Goal: Navigation & Orientation: Find specific page/section

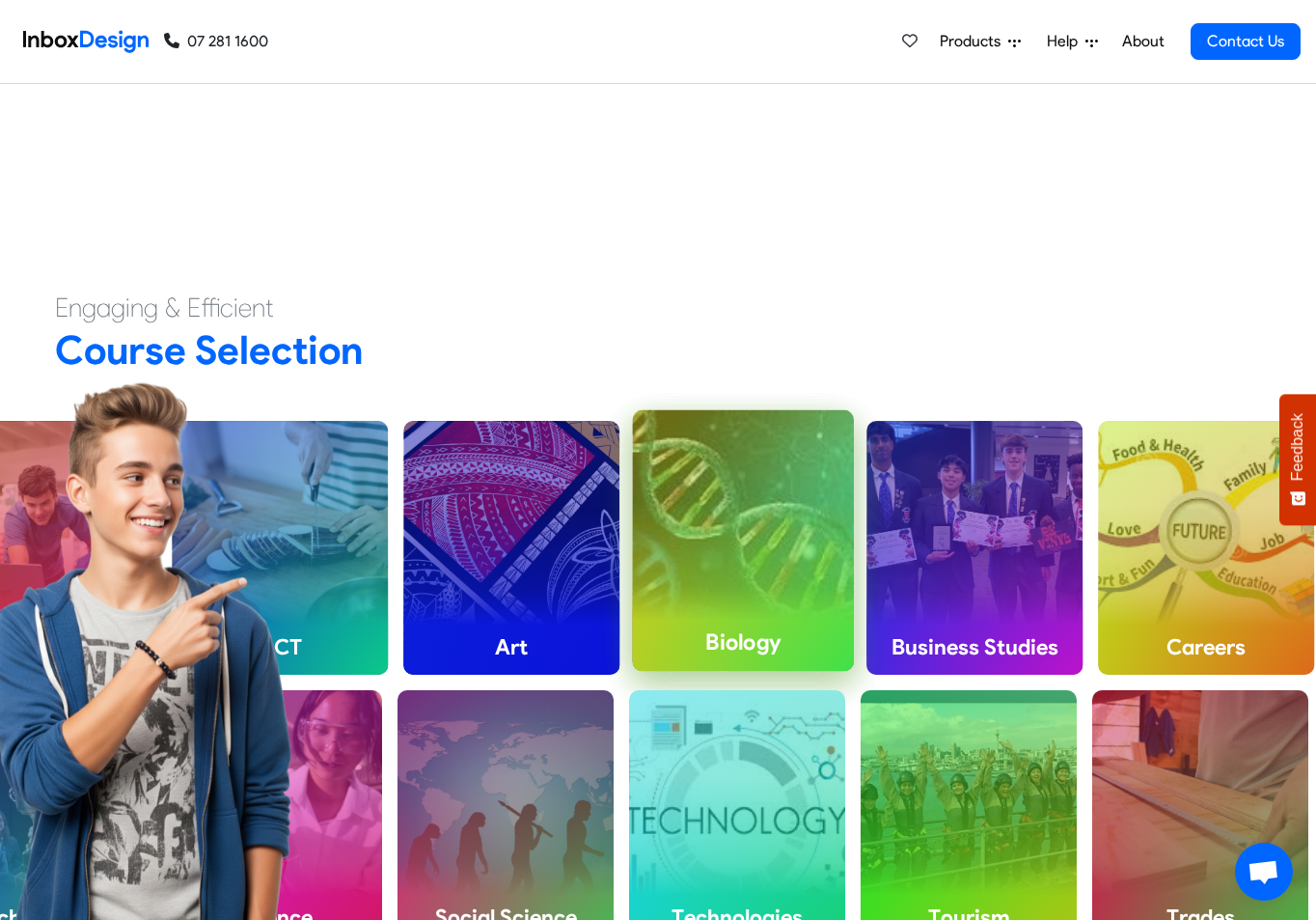
scroll to position [676, 0]
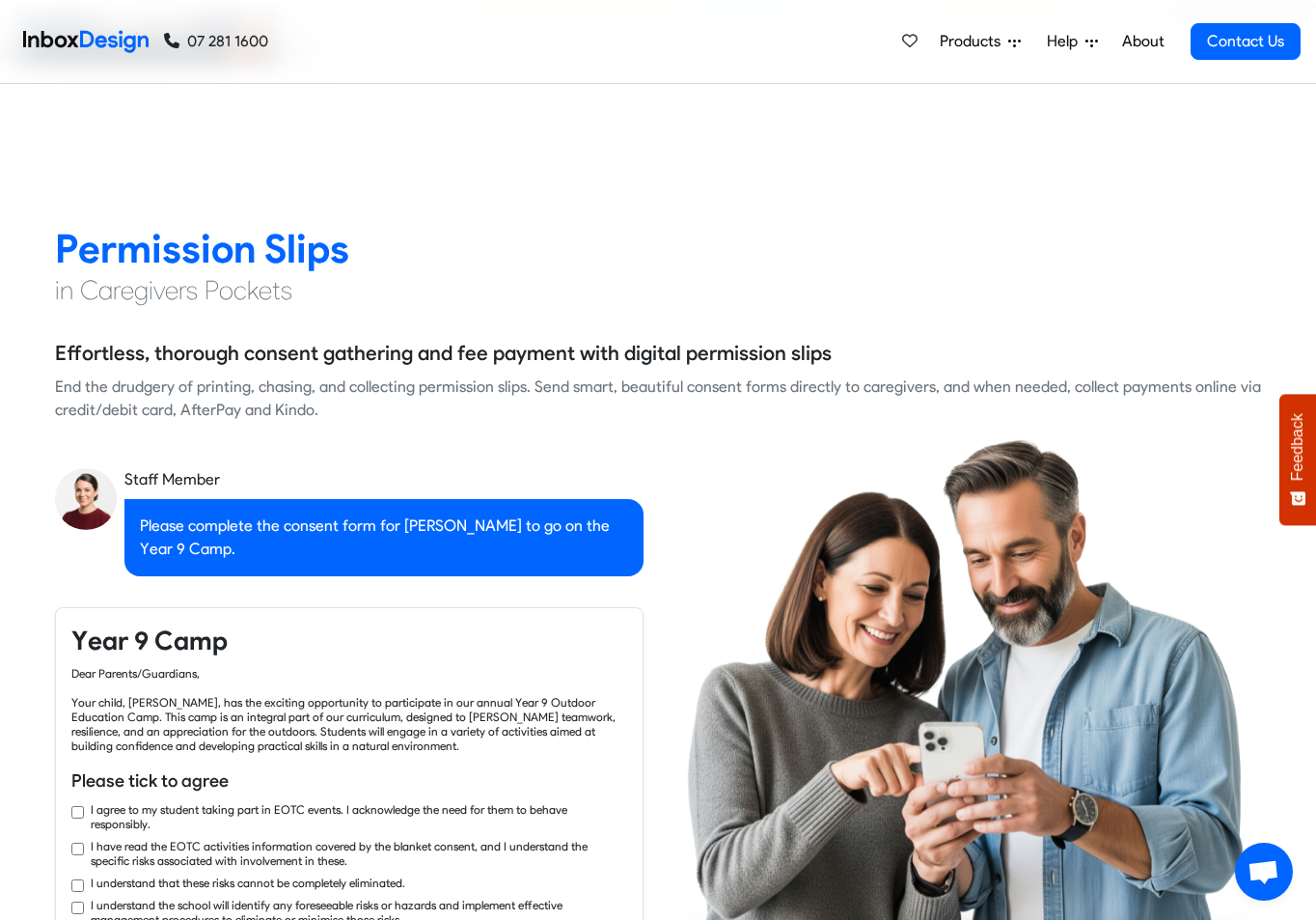
checkbox input "true"
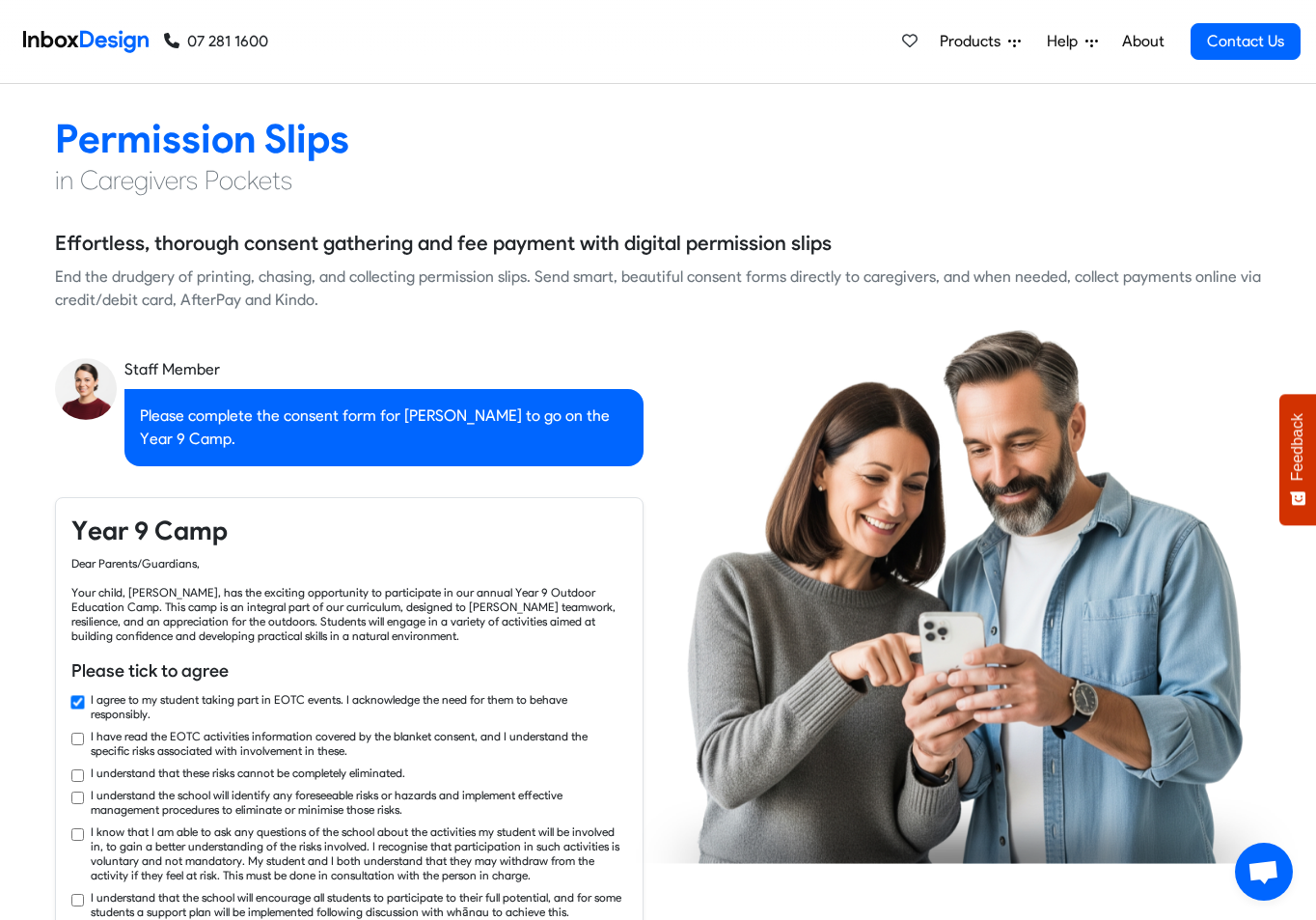
checkbox input "true"
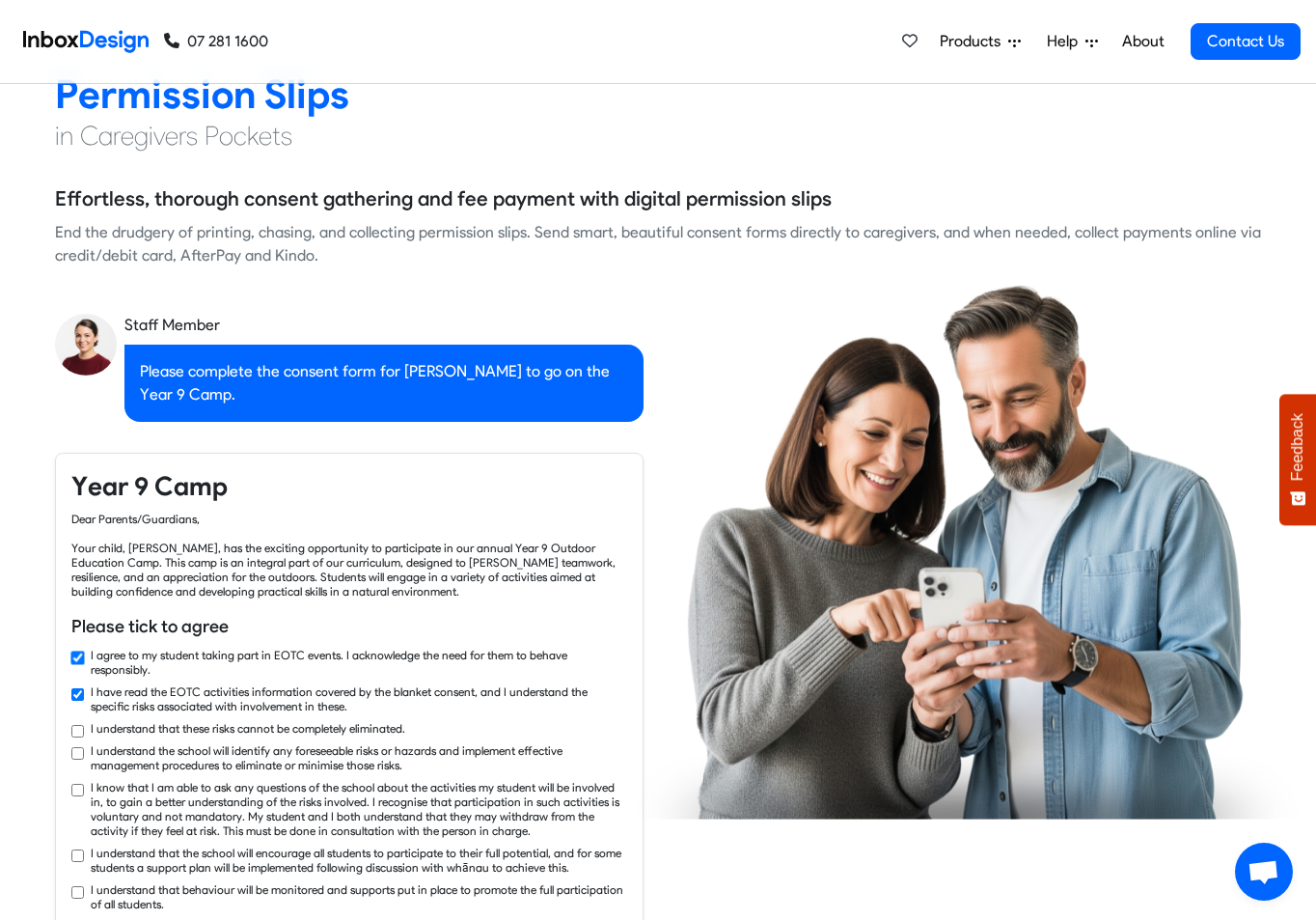
checkbox input "true"
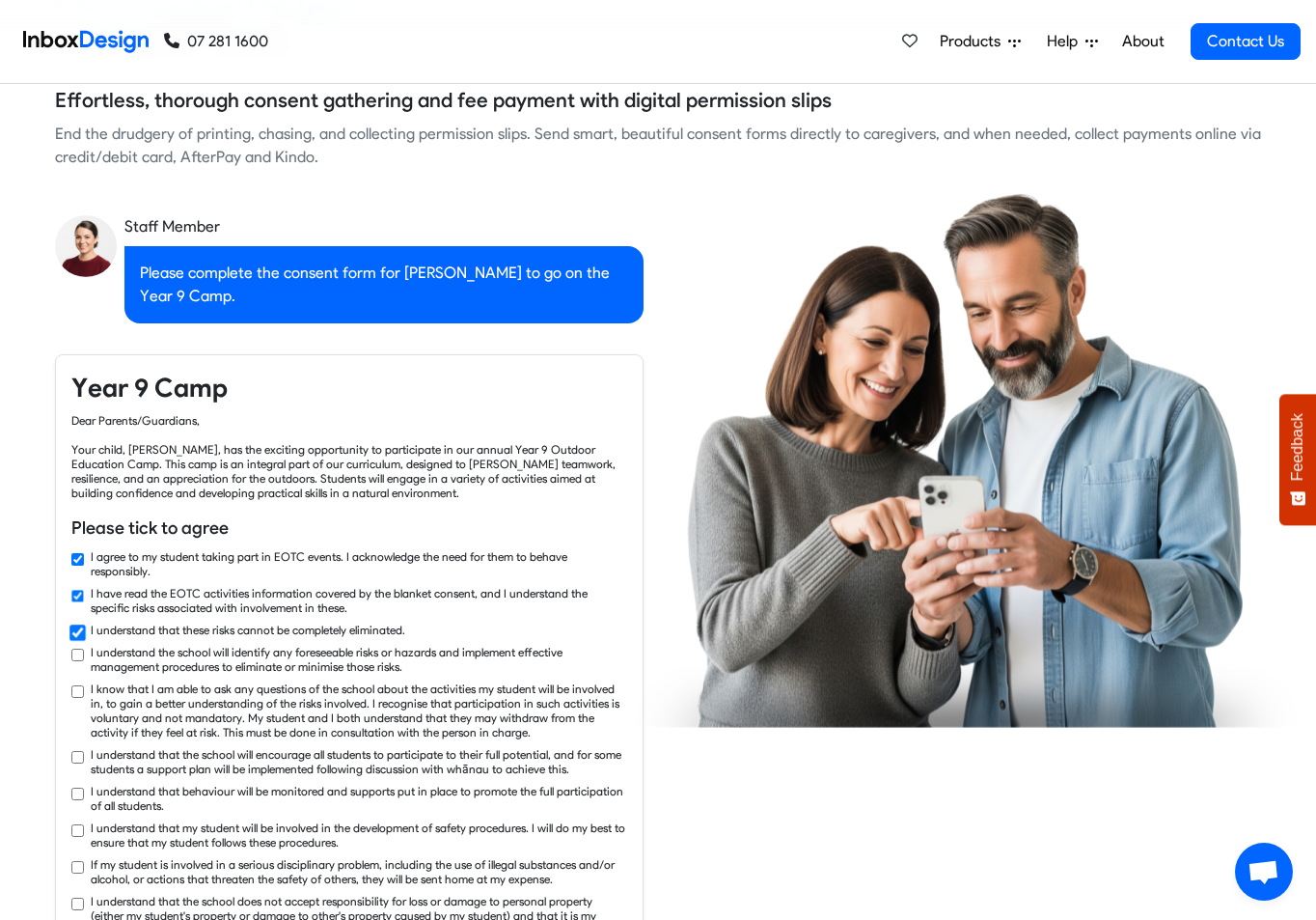
checkbox input "true"
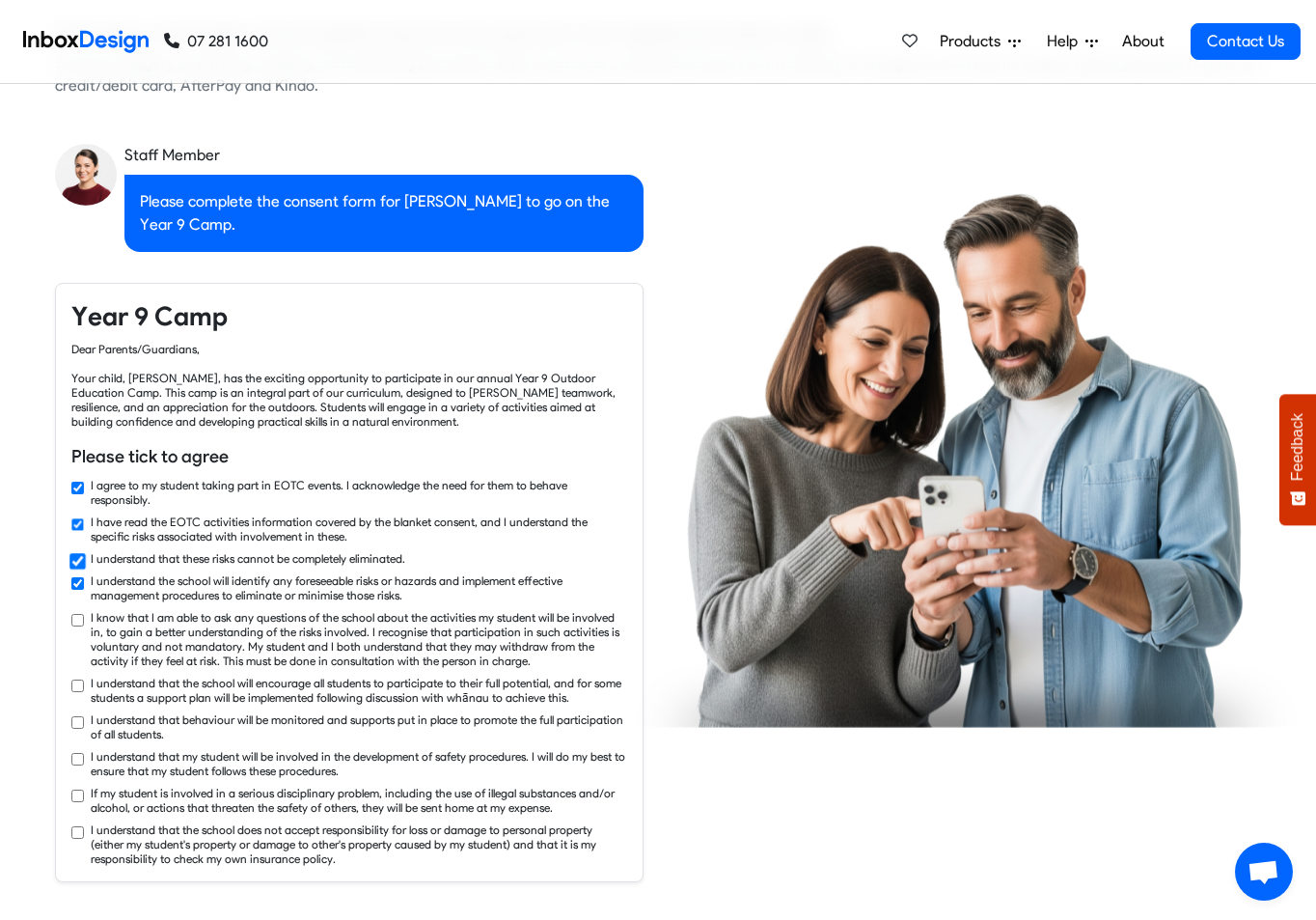
checkbox input "true"
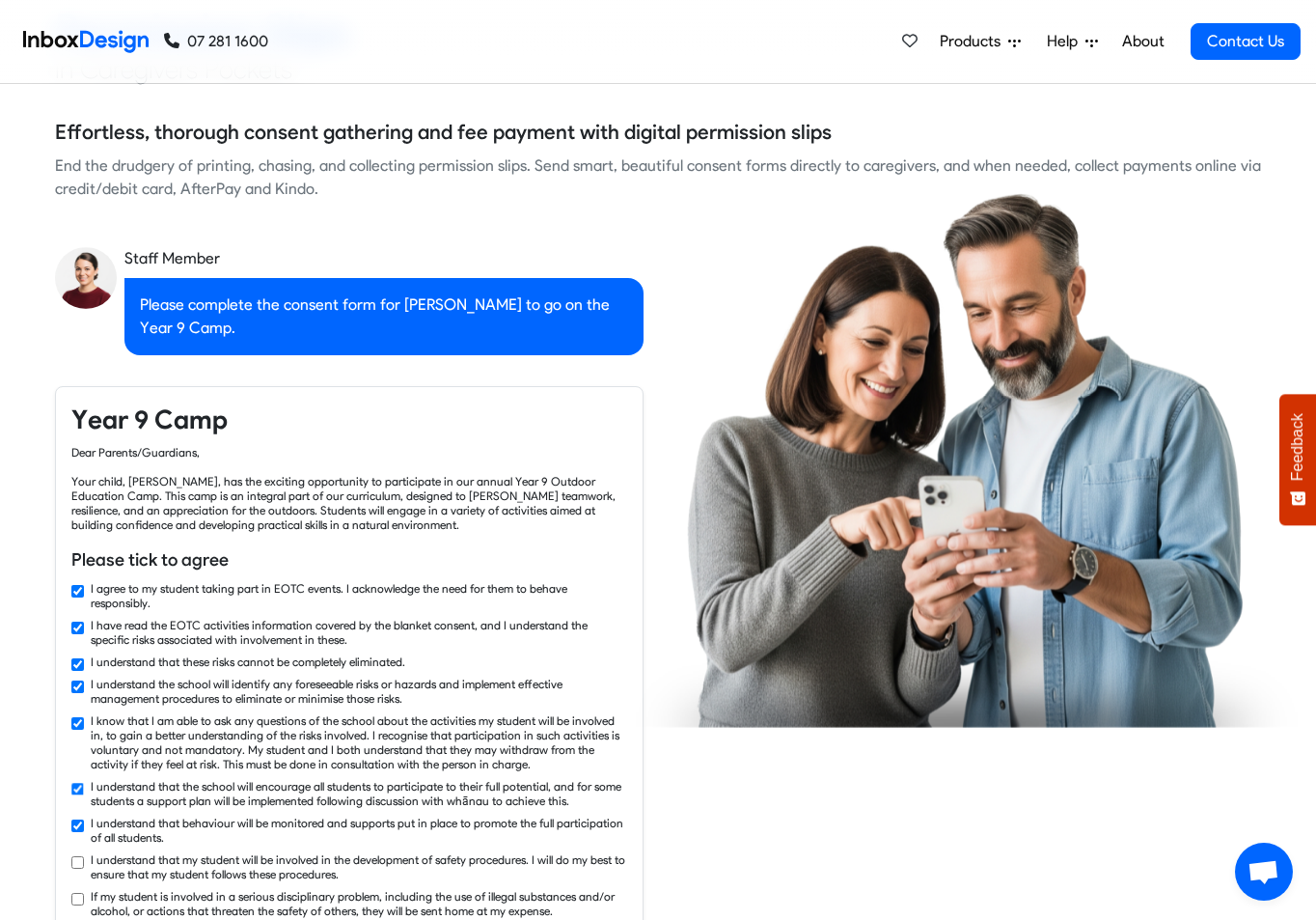
checkbox input "false"
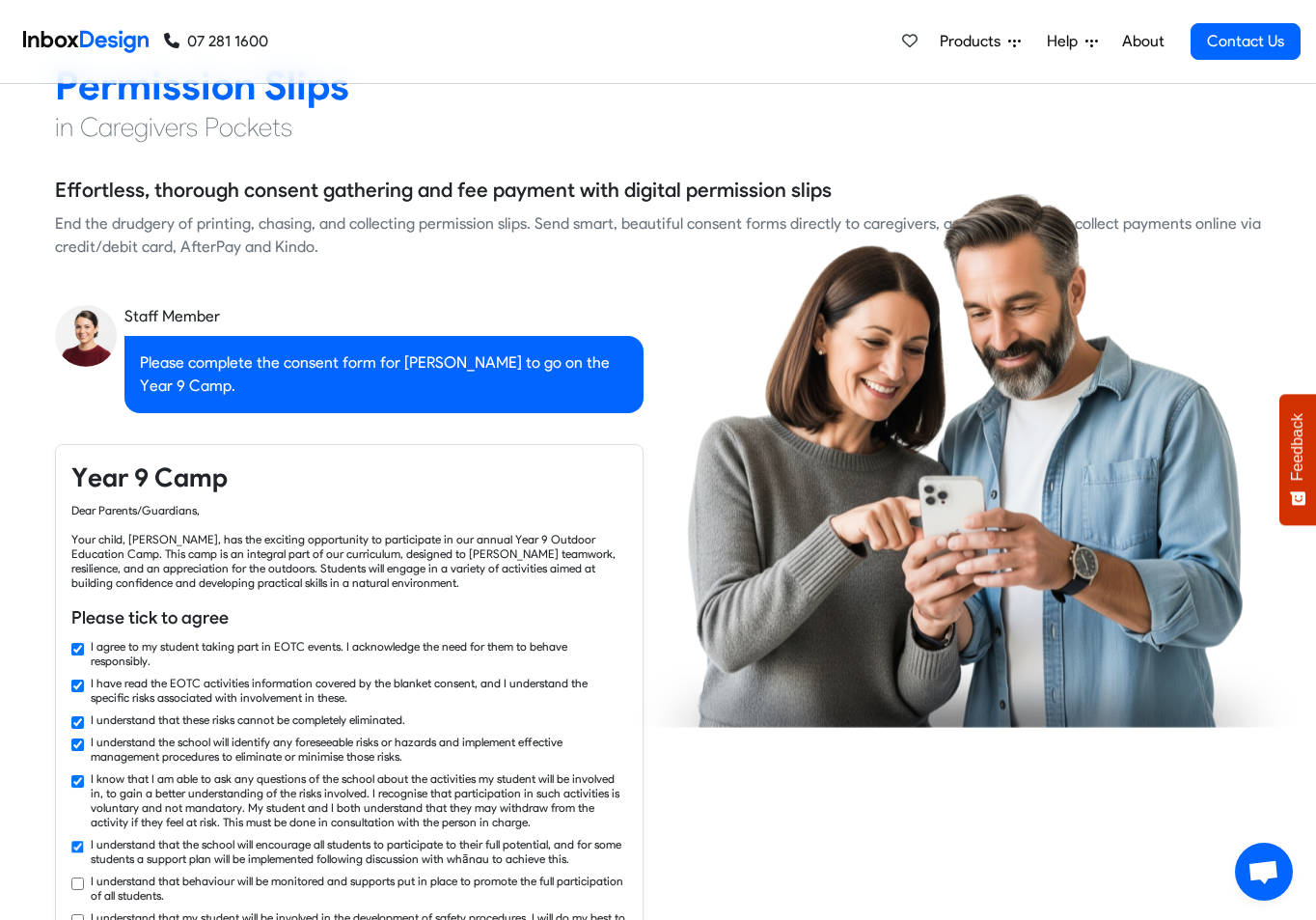
scroll to position [1738, 0]
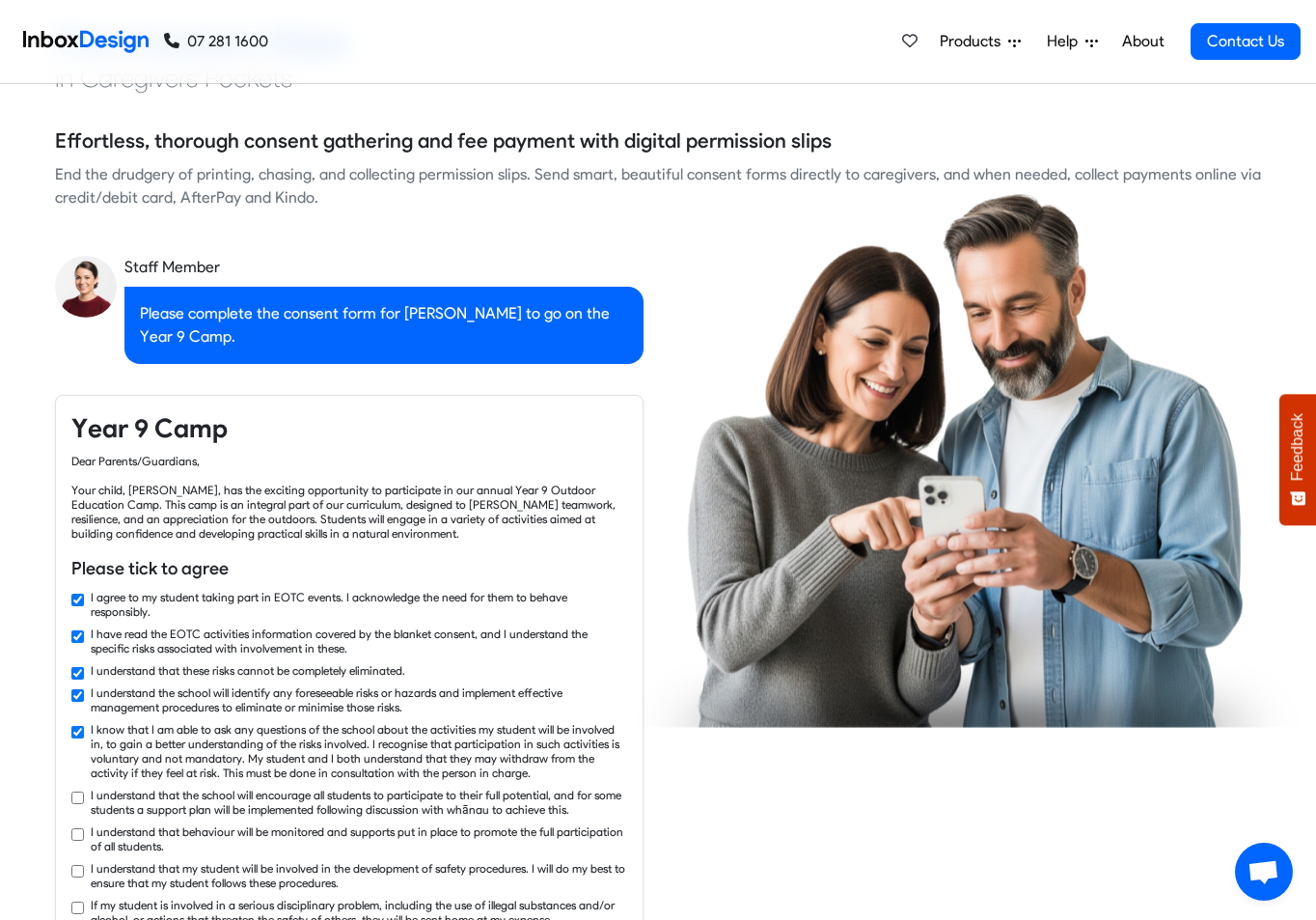
checkbox input "true"
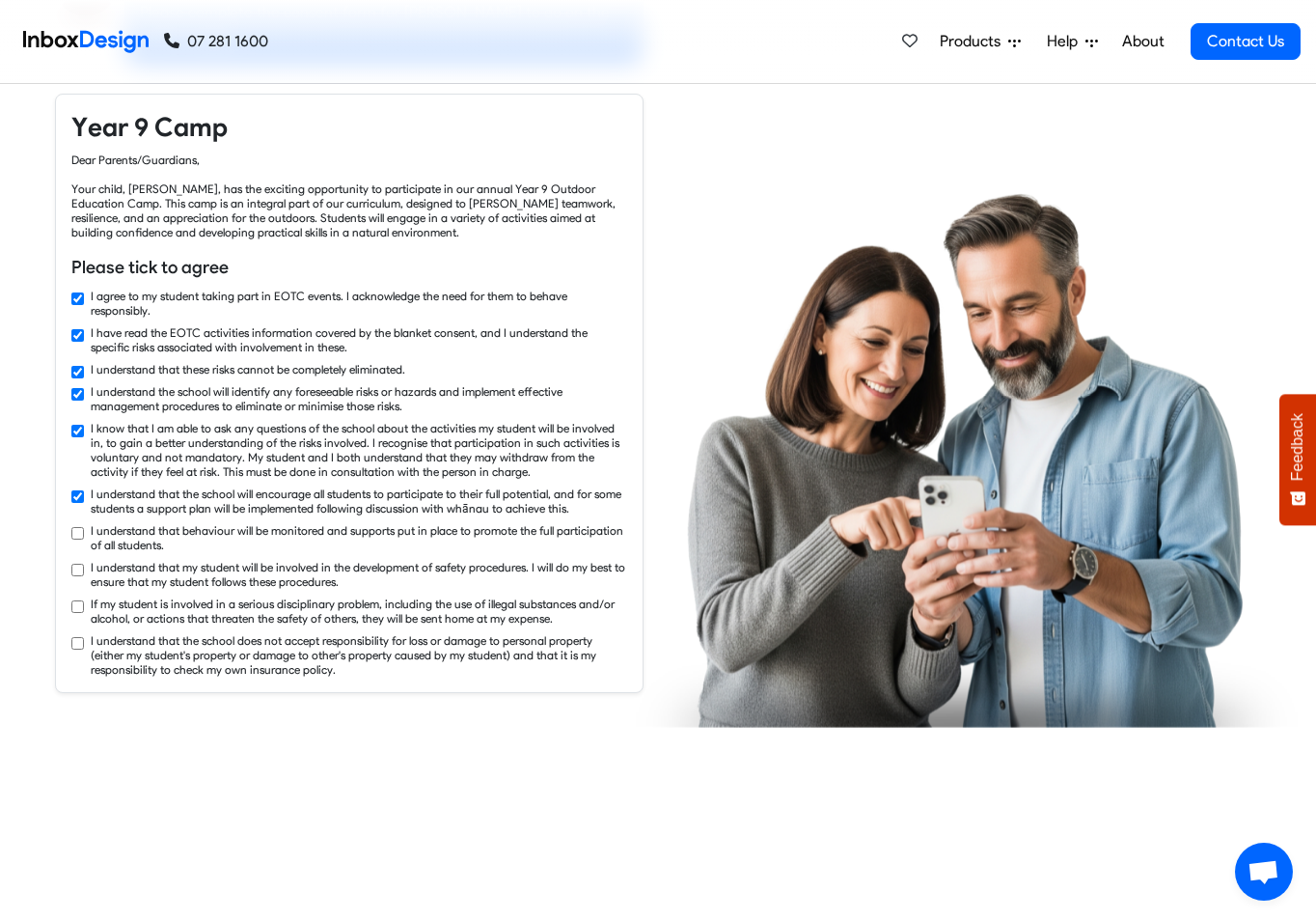
checkbox input "true"
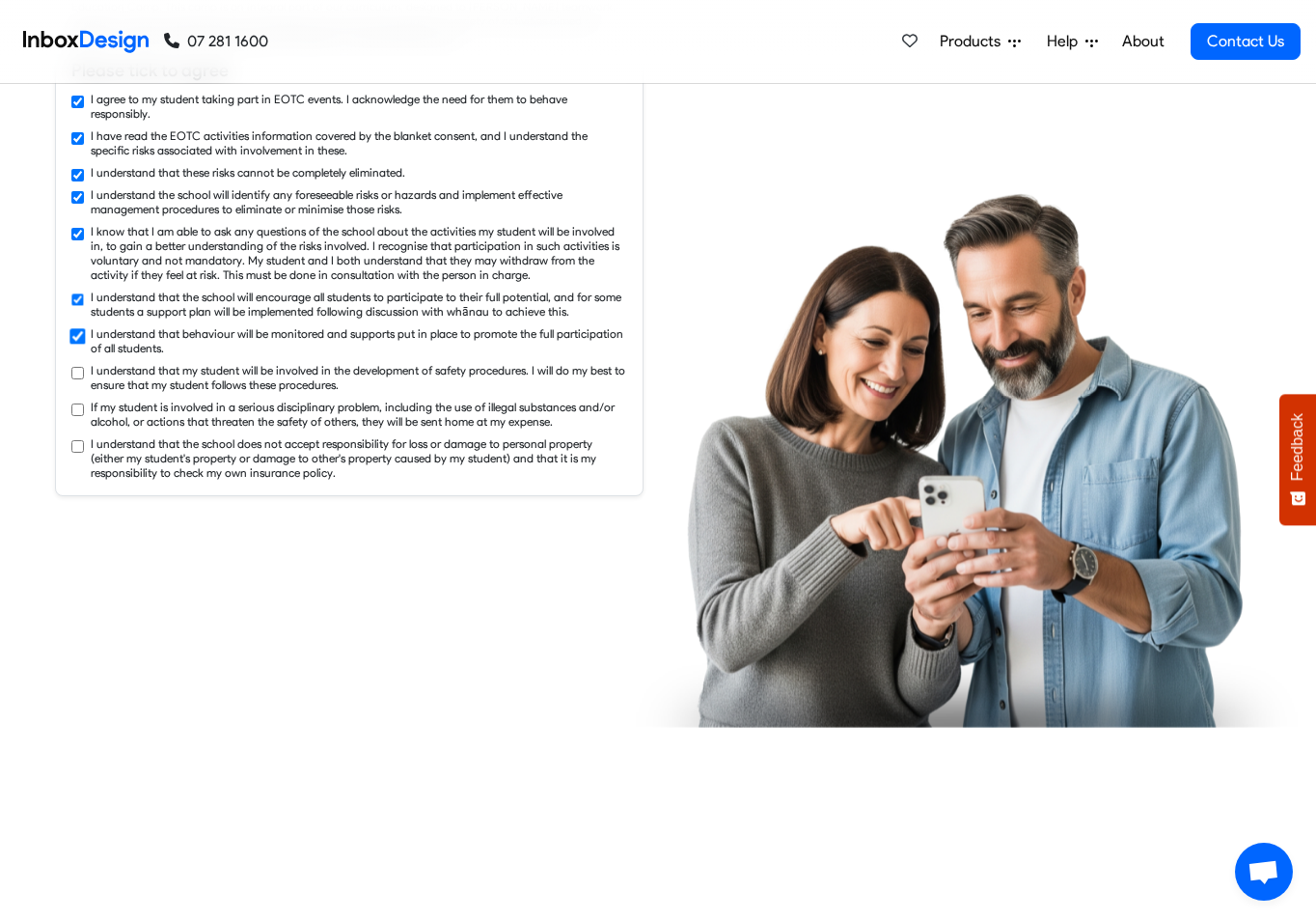
checkbox input "true"
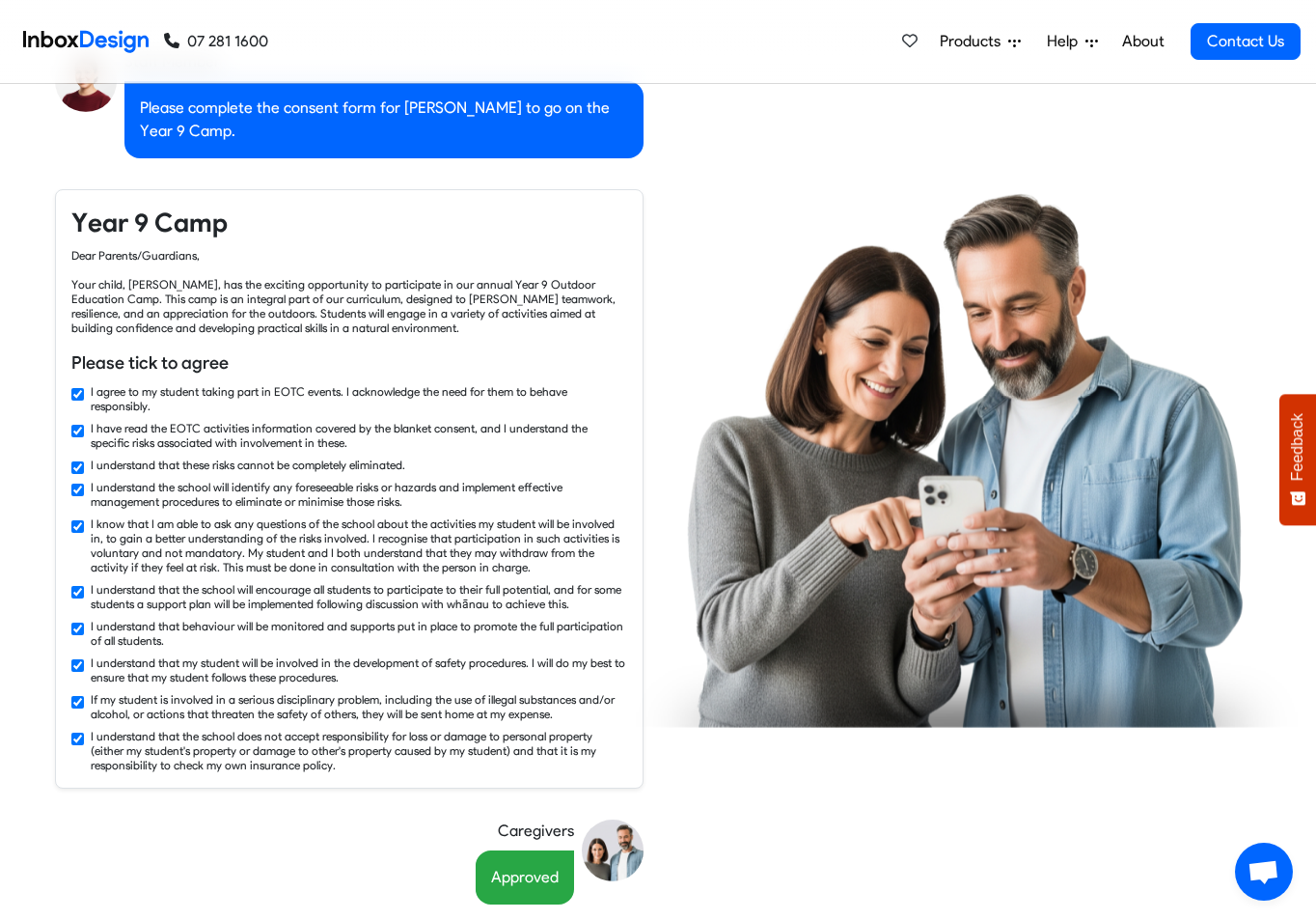
scroll to position [1835, 0]
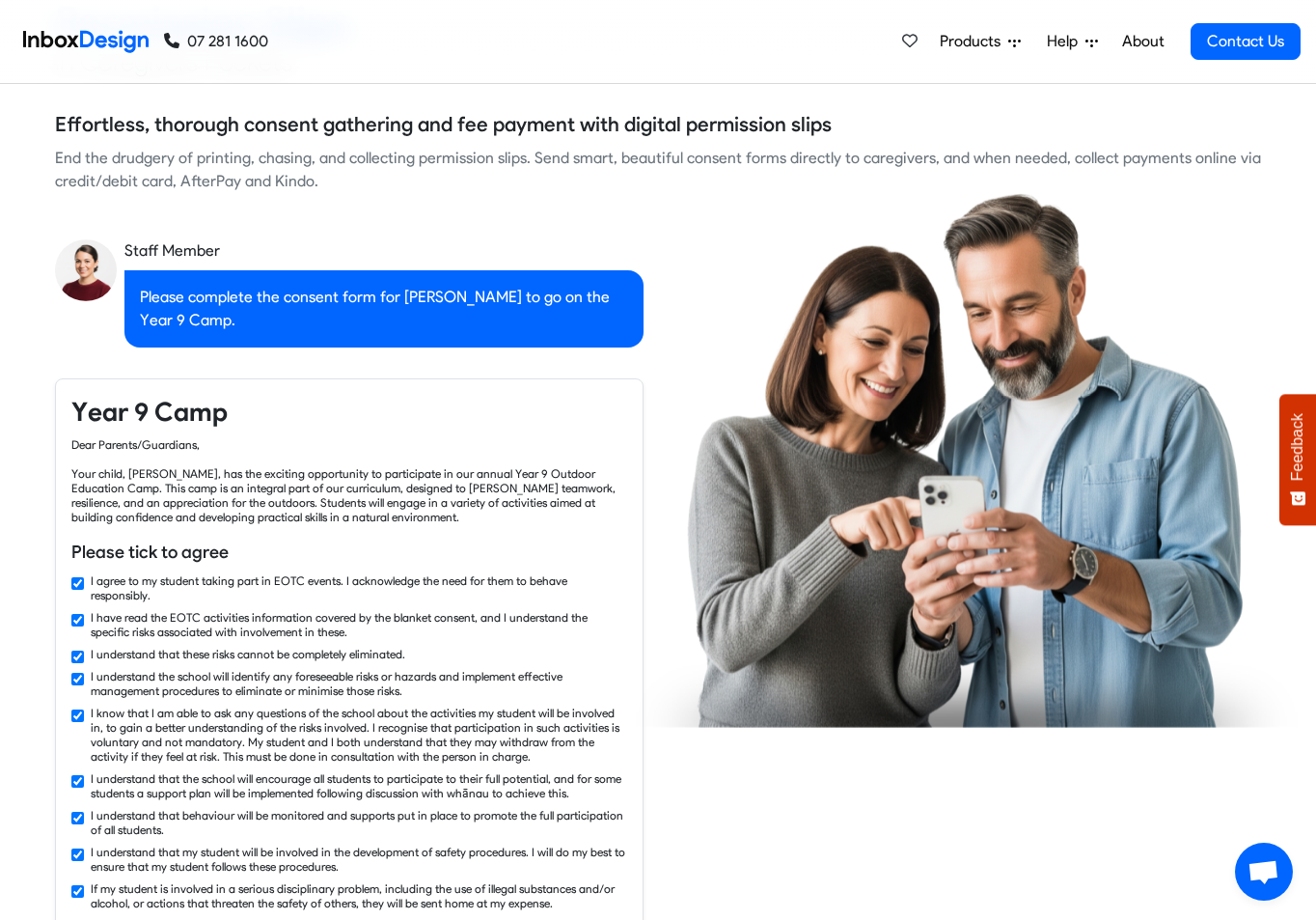
checkbox input "false"
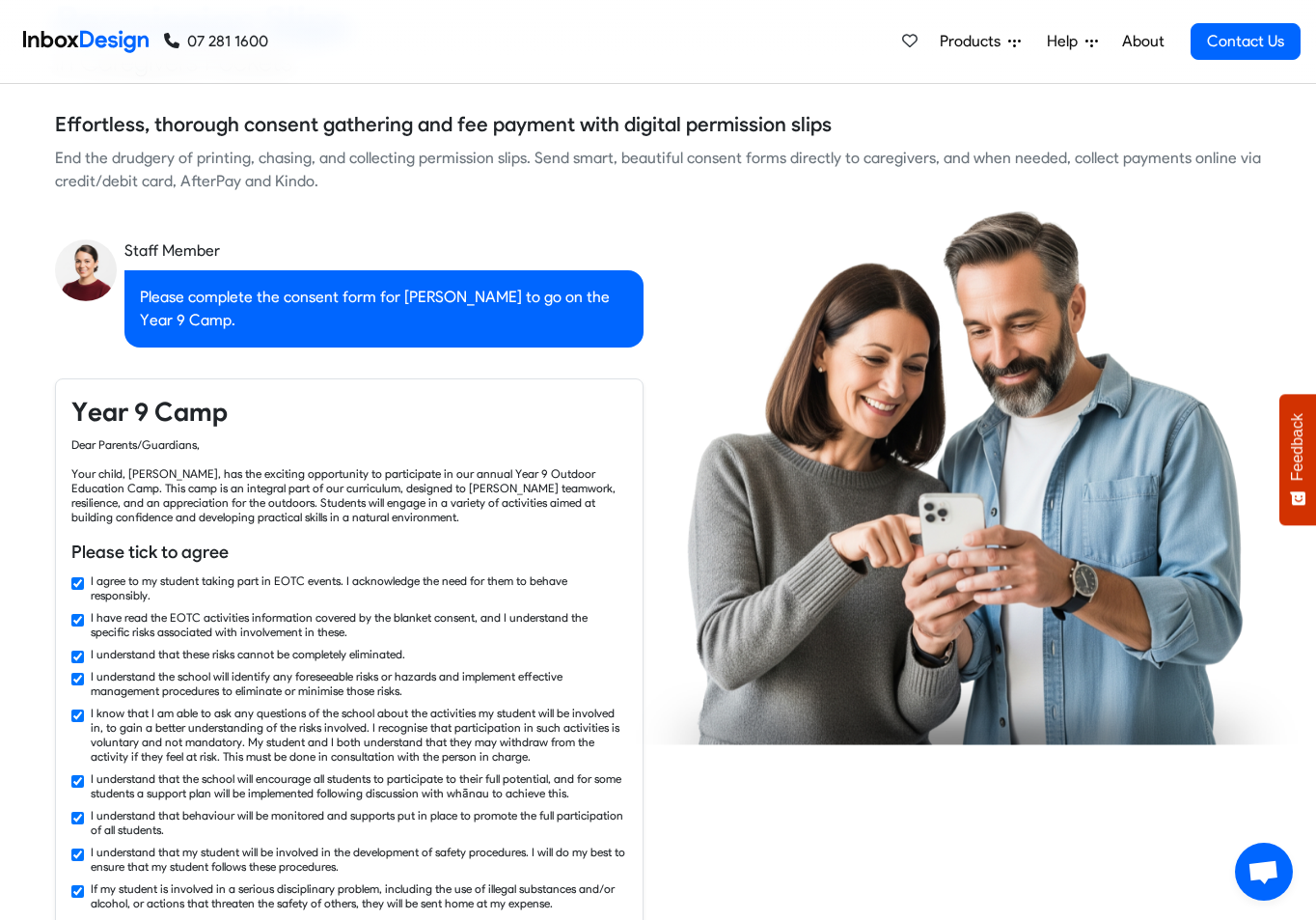
checkbox input "false"
click at [971, 49] on span "Products" at bounding box center [974, 41] width 69 height 23
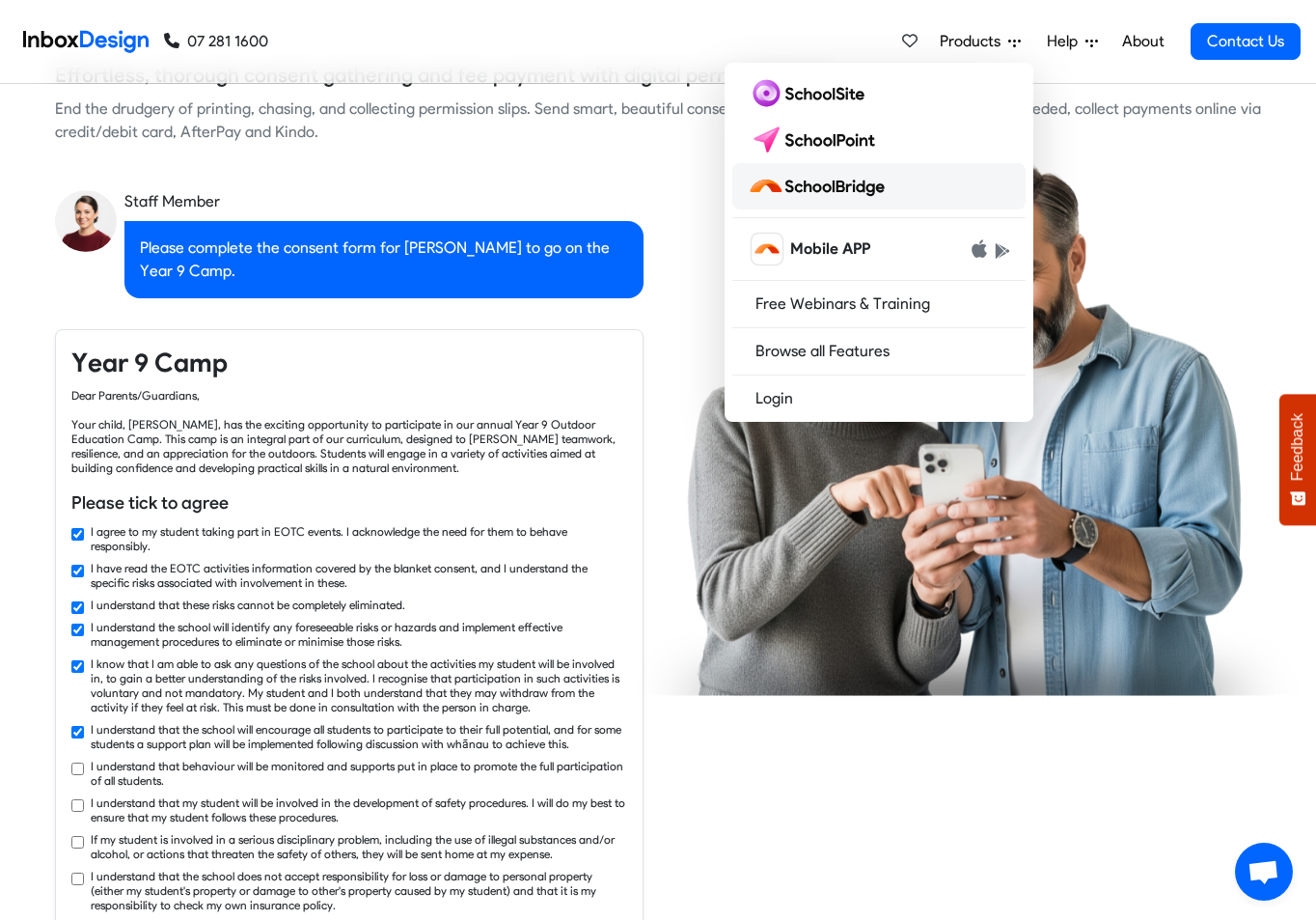
checkbox input "true"
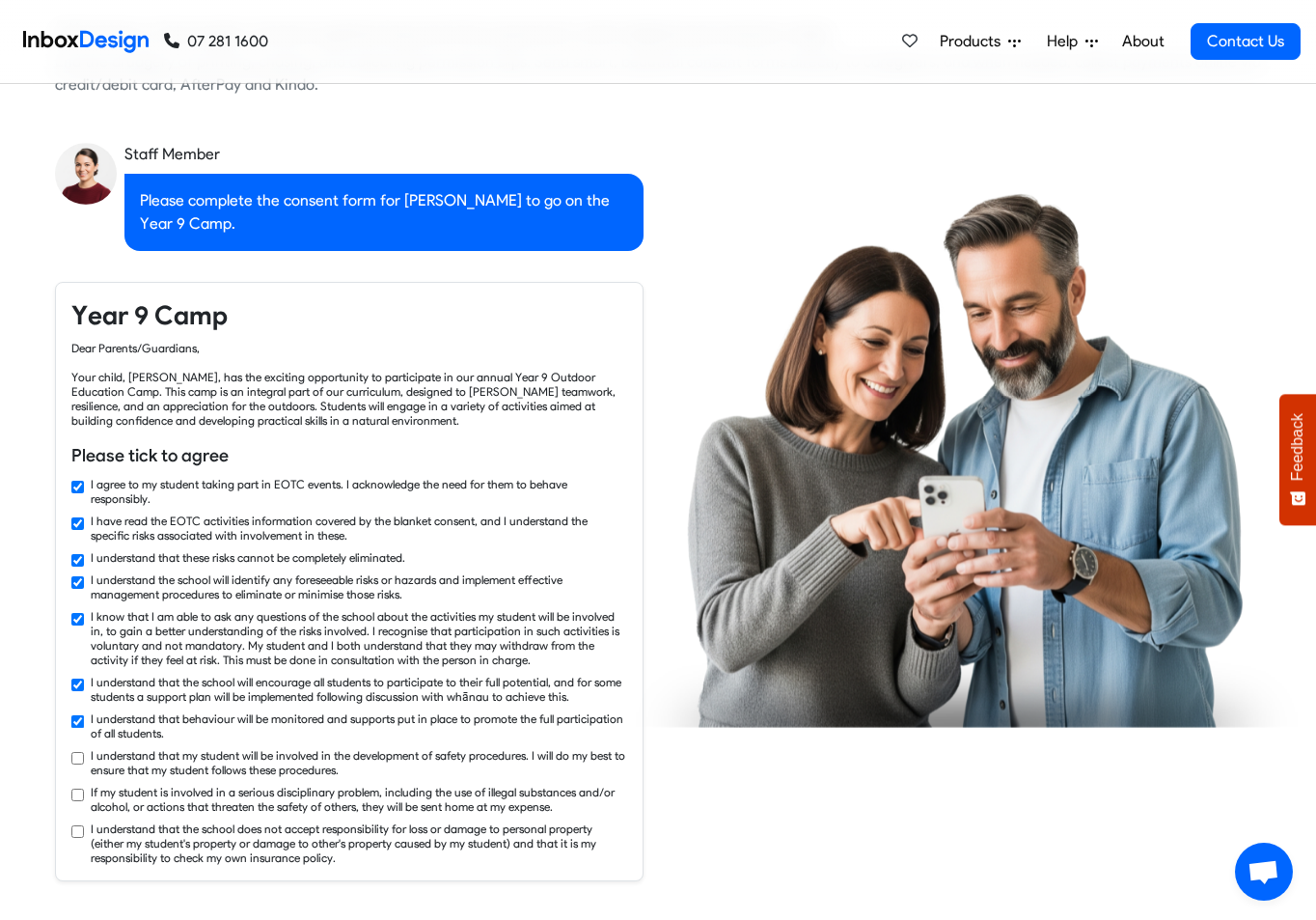
checkbox input "true"
click at [953, 37] on span "Products" at bounding box center [974, 41] width 69 height 23
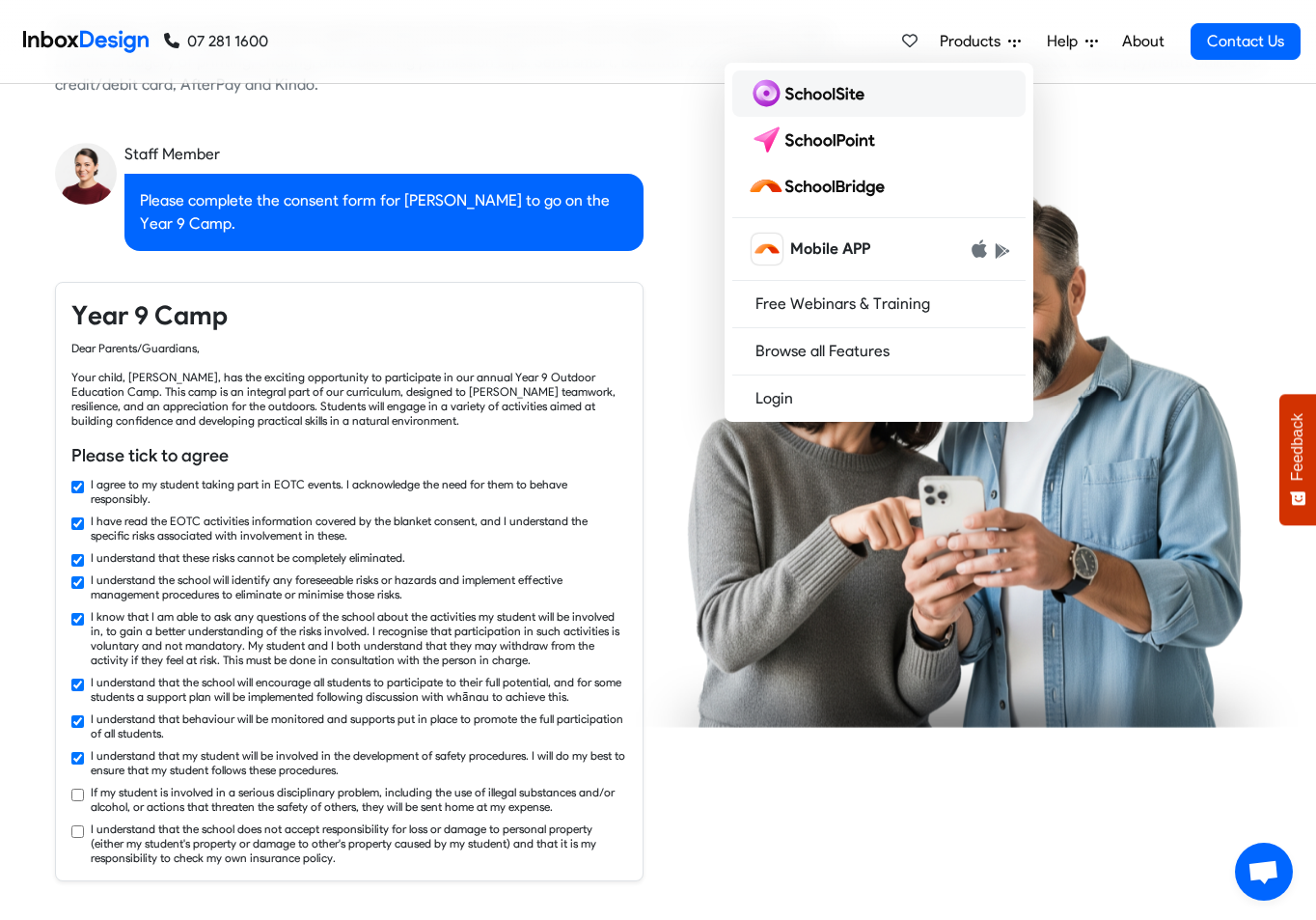
click at [860, 109] on link at bounding box center [880, 94] width 294 height 46
